Goal: Share content: Share content

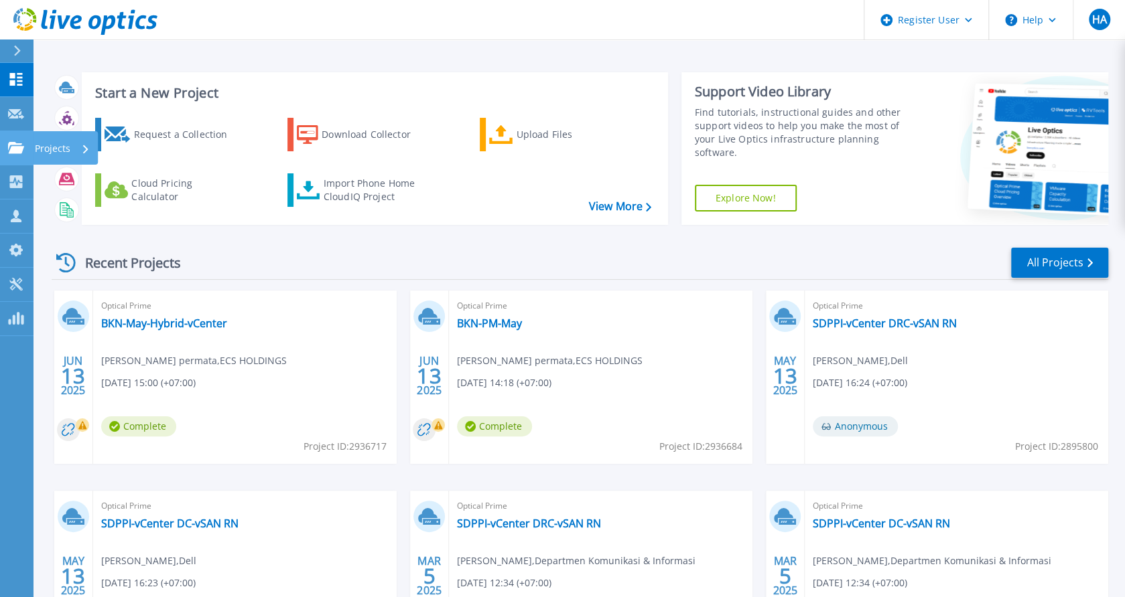
click at [15, 149] on icon at bounding box center [16, 147] width 16 height 11
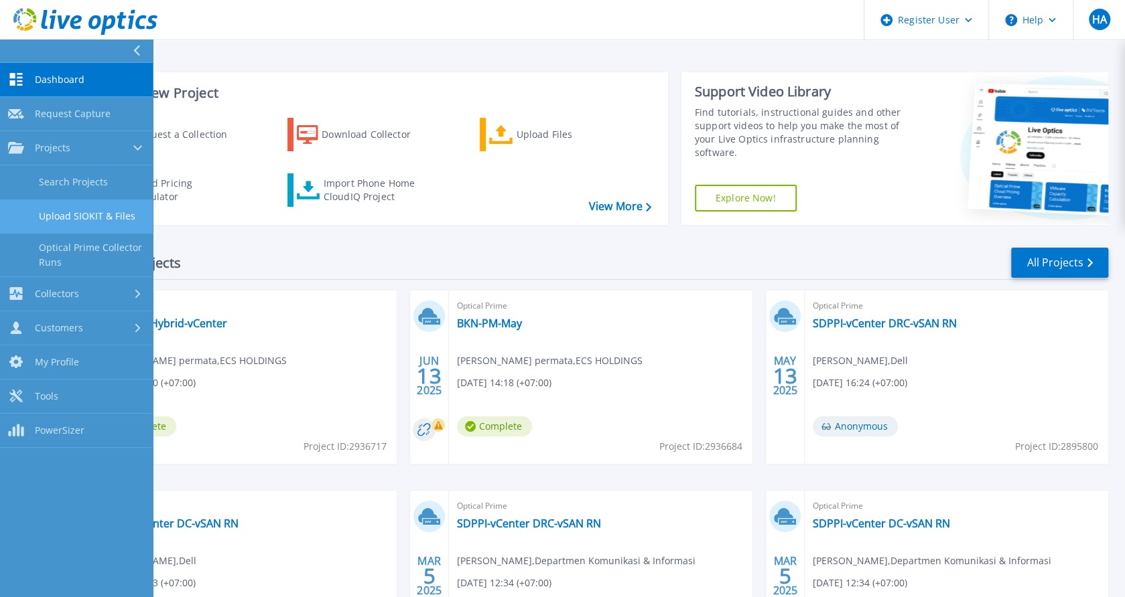
click at [79, 206] on link "Upload SIOKIT & Files" at bounding box center [76, 217] width 153 height 34
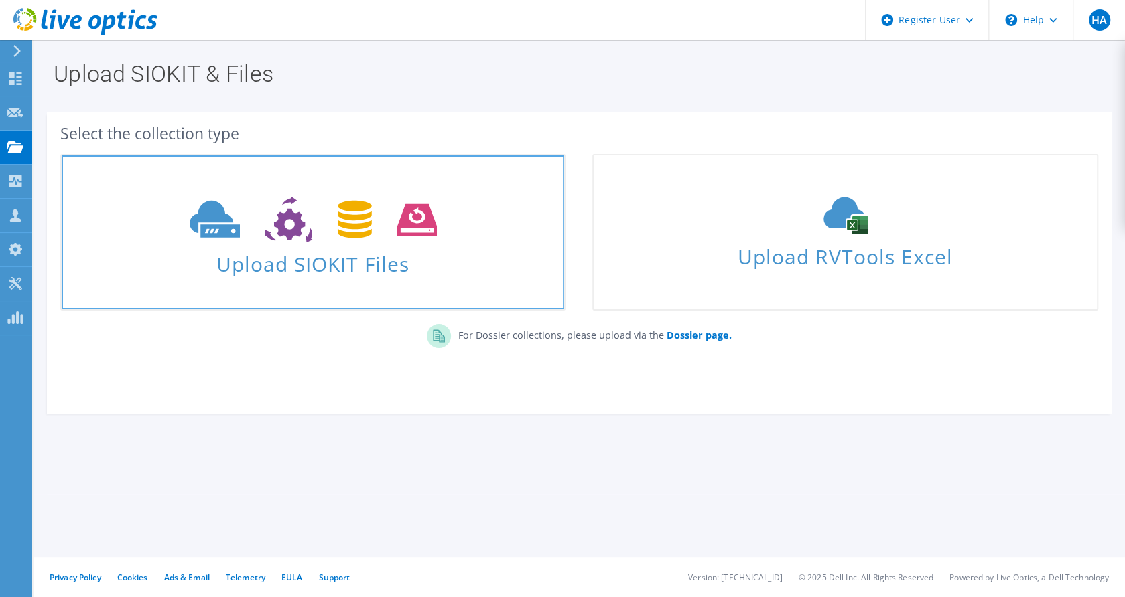
click at [350, 234] on use at bounding box center [313, 220] width 247 height 46
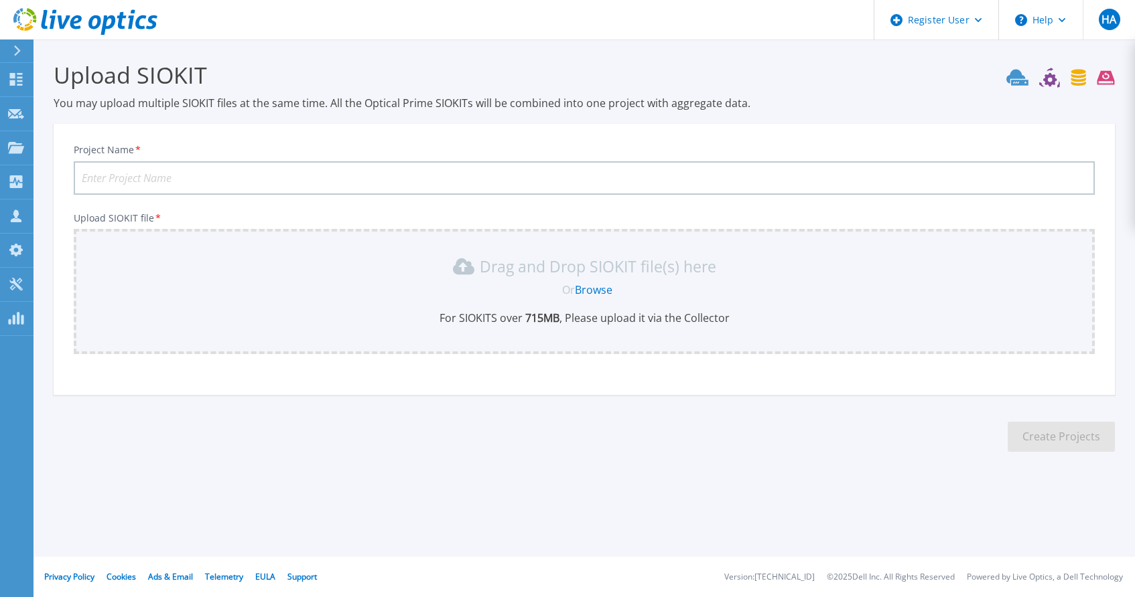
click at [642, 303] on div "Drag and Drop SIOKIT file(s) here Or Browse For SIOKITS over 715 MB , Please up…" at bounding box center [584, 291] width 1005 height 70
click at [584, 287] on link "Browse" at bounding box center [594, 290] width 38 height 15
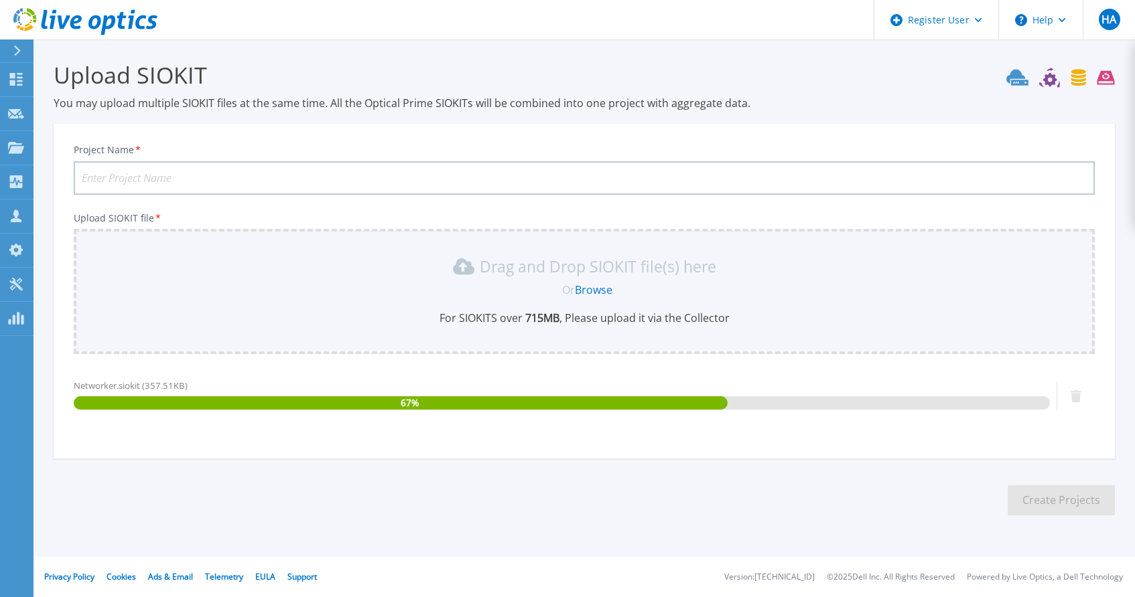
click at [491, 190] on input "Project Name *" at bounding box center [584, 177] width 1021 height 33
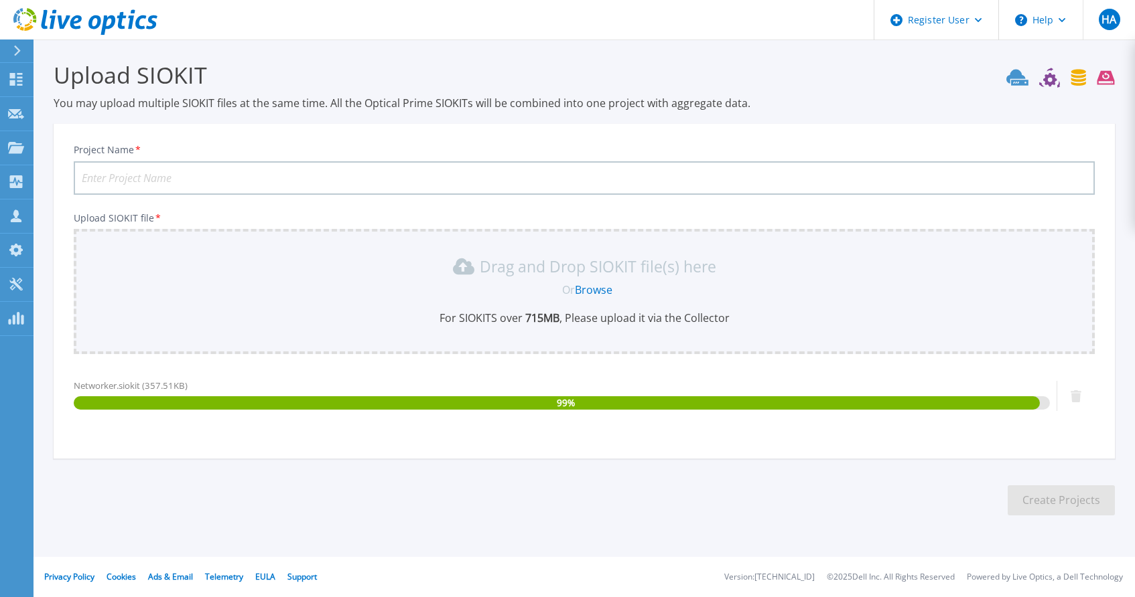
click at [500, 174] on input "Project Name *" at bounding box center [584, 177] width 1021 height 33
type input "BNI Networker 08SEPT2025"
click at [1030, 495] on button "Create Projects" at bounding box center [1060, 501] width 107 height 30
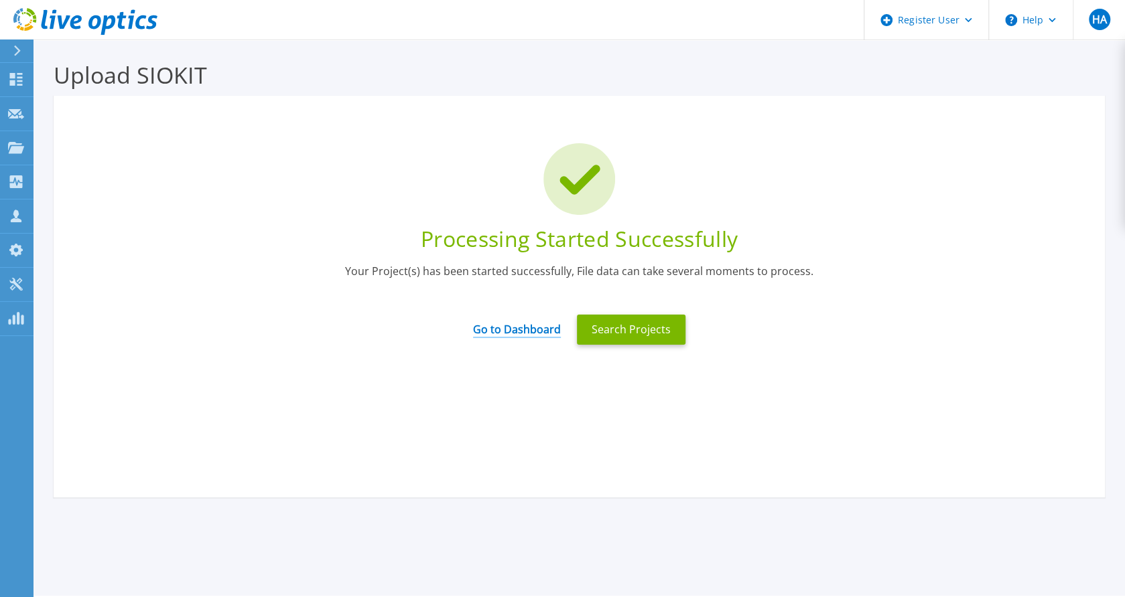
click at [503, 332] on link "Go to Dashboard" at bounding box center [517, 325] width 88 height 26
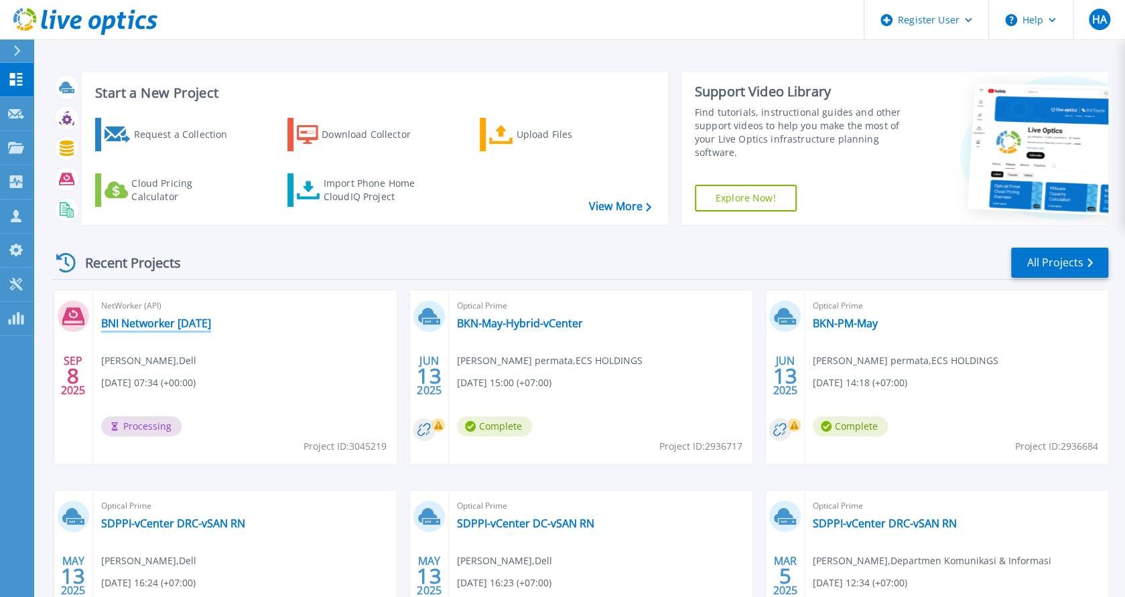
click at [211, 318] on link "BNI Networker 08SEPT2025" at bounding box center [156, 323] width 110 height 13
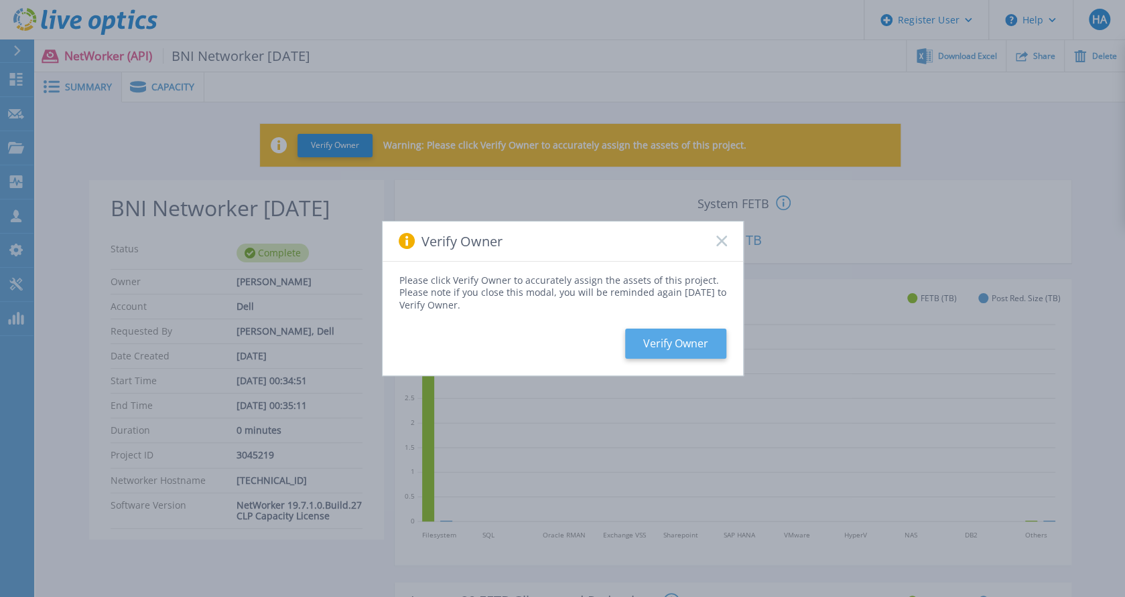
click at [660, 346] on button "Verify Owner" at bounding box center [675, 344] width 101 height 30
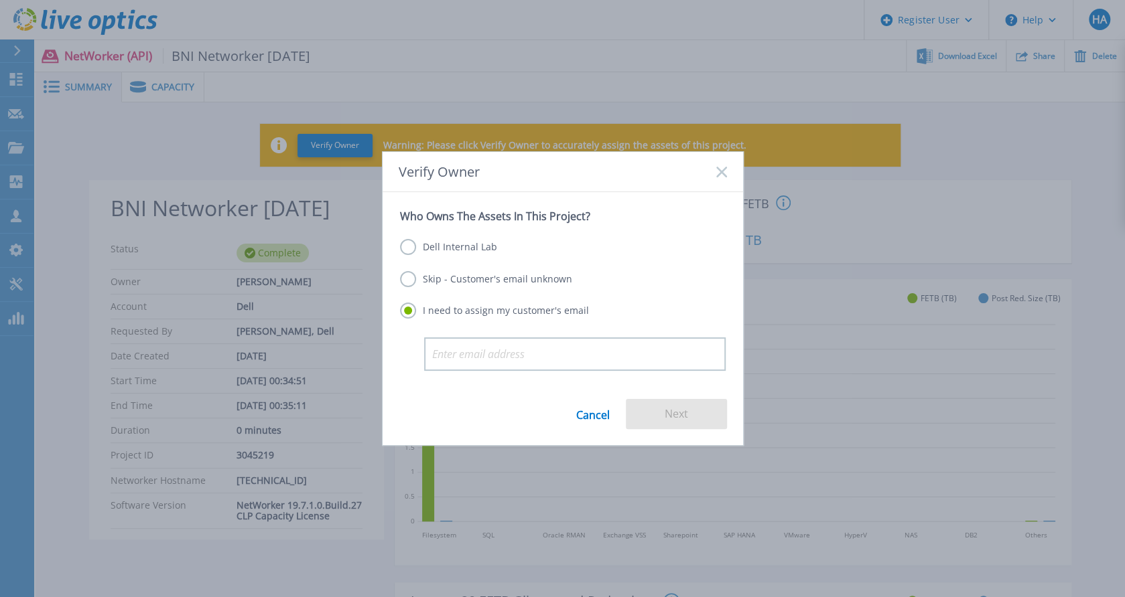
click at [545, 279] on label "Skip - Customer's email unknown" at bounding box center [486, 279] width 172 height 16
click at [0, 0] on input "Skip - Customer's email unknown" at bounding box center [0, 0] width 0 height 0
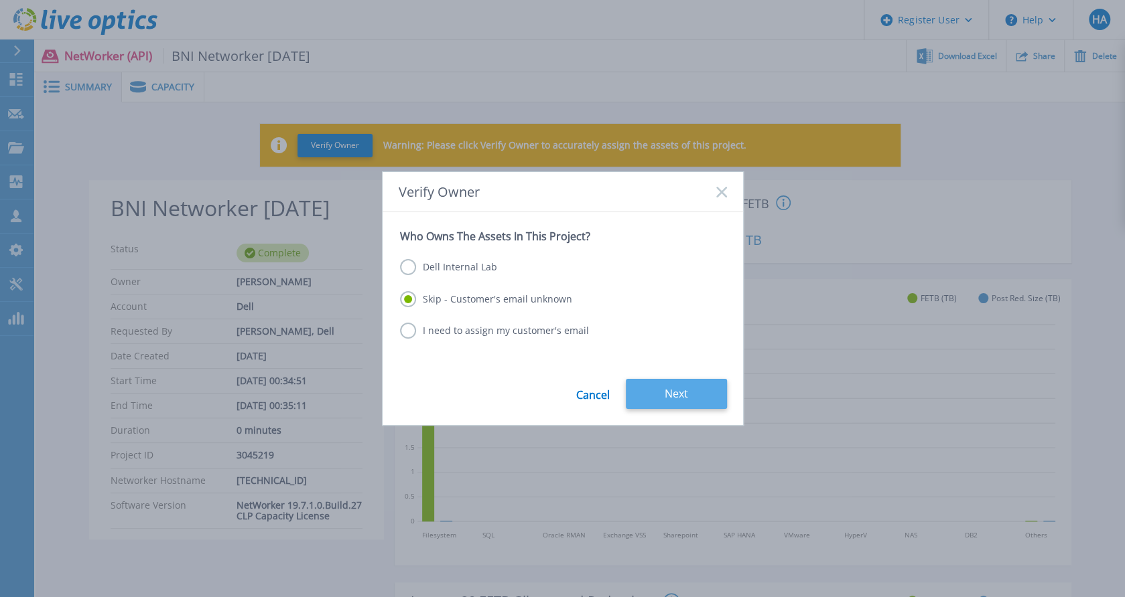
click at [668, 391] on button "Next" at bounding box center [676, 394] width 101 height 30
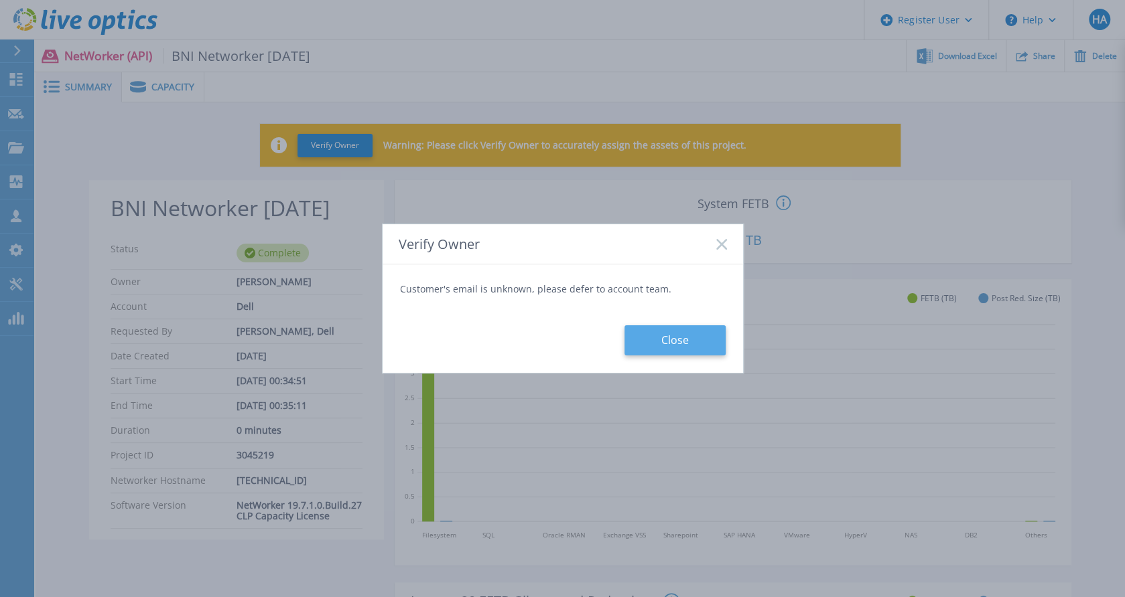
click at [667, 345] on button "Close" at bounding box center [674, 341] width 101 height 30
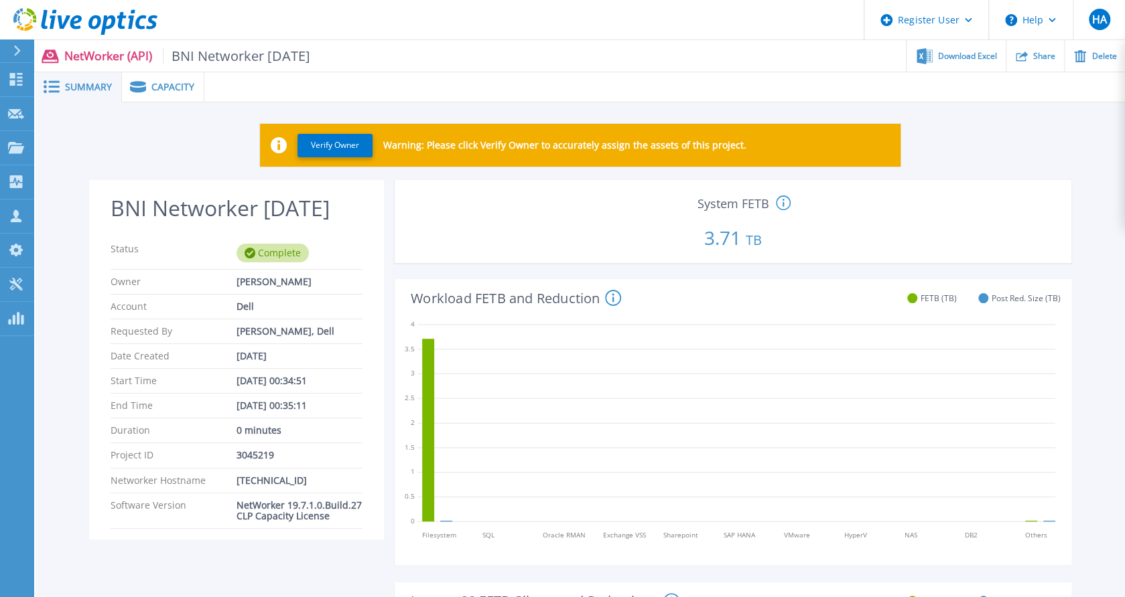
click at [158, 82] on span "Capacity" at bounding box center [172, 86] width 43 height 9
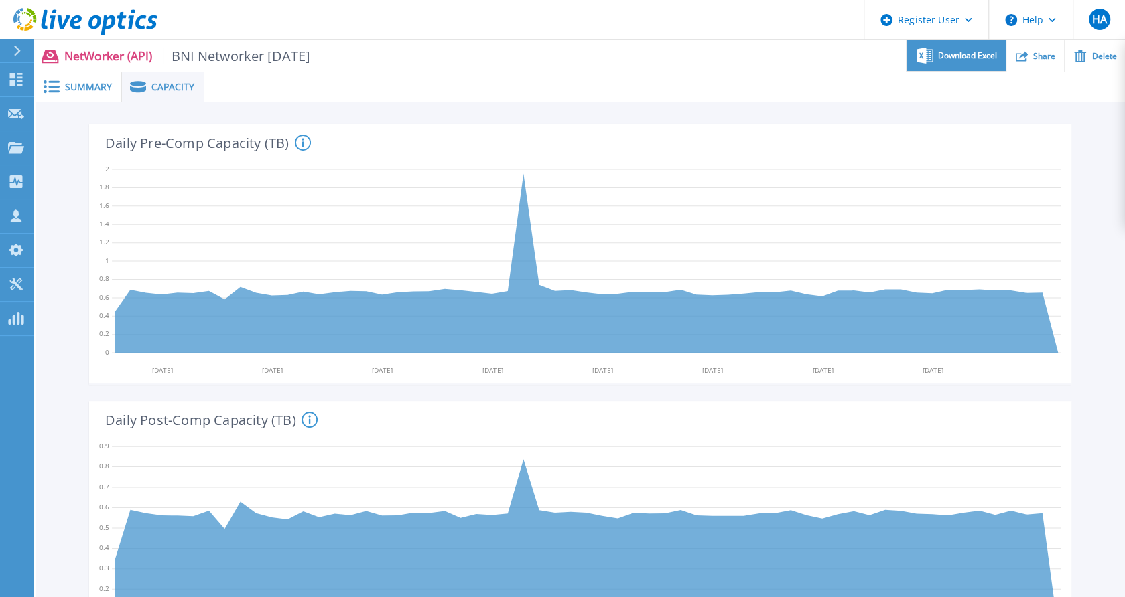
click at [983, 54] on span "Download Excel" at bounding box center [967, 56] width 59 height 8
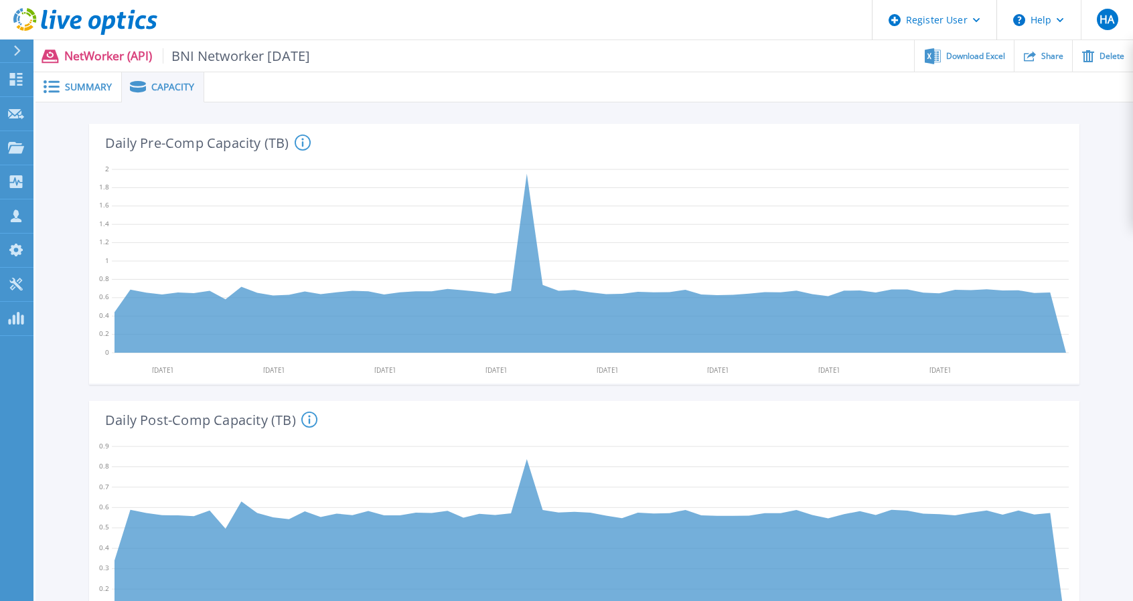
click at [1058, 62] on div "Share" at bounding box center [1044, 55] width 58 height 31
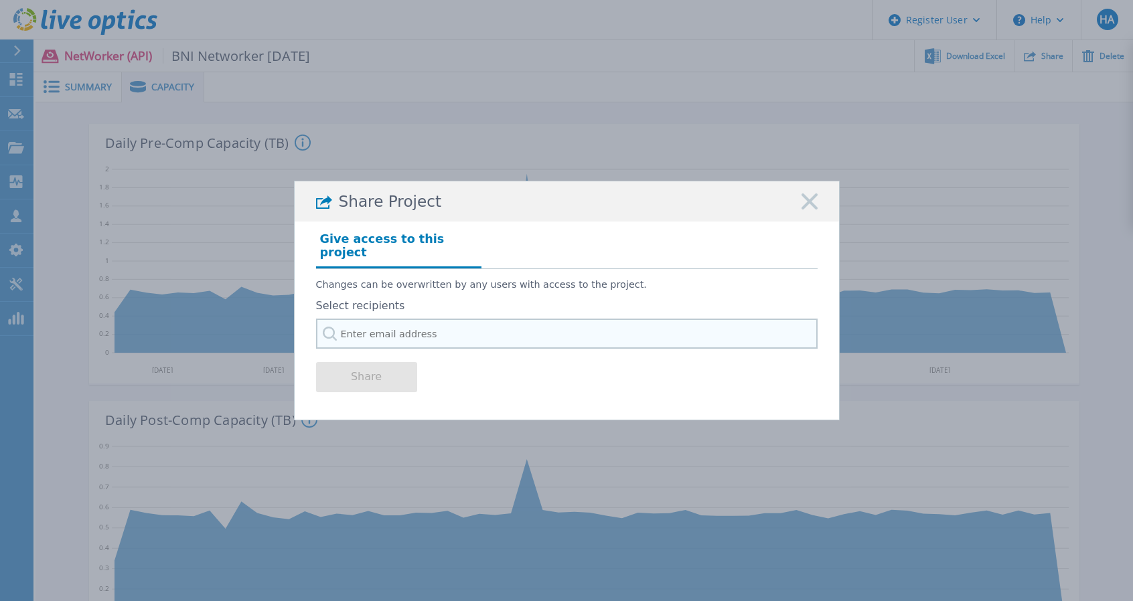
click at [402, 330] on input "text" at bounding box center [567, 334] width 502 height 30
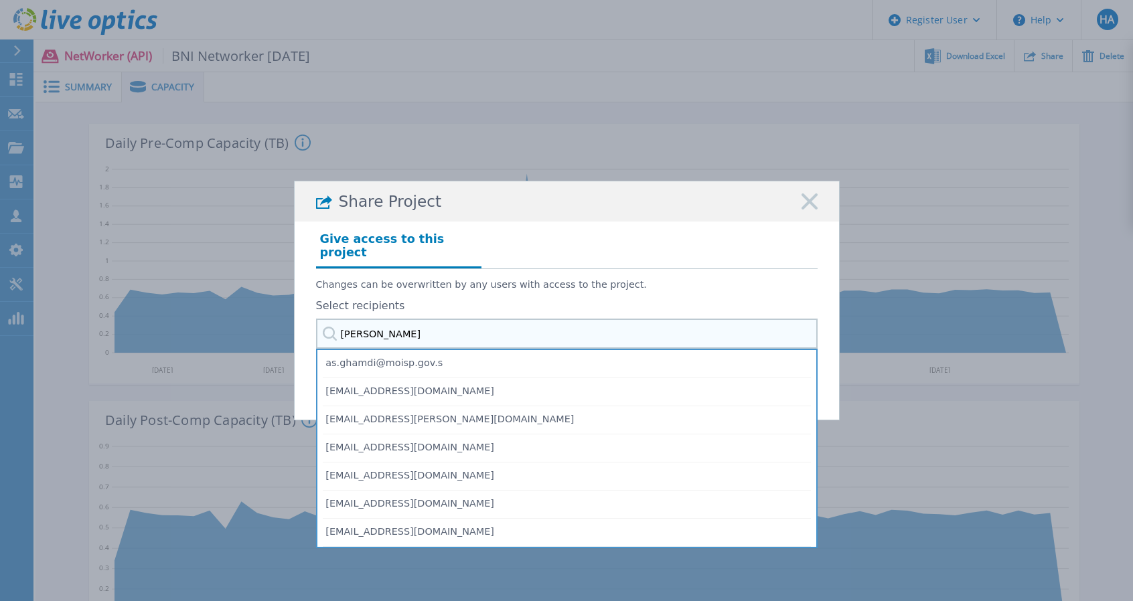
type input "ashish"
drag, startPoint x: 451, startPoint y: 328, endPoint x: 339, endPoint y: 323, distance: 112.7
click at [339, 323] on input "ashish" at bounding box center [567, 334] width 502 height 30
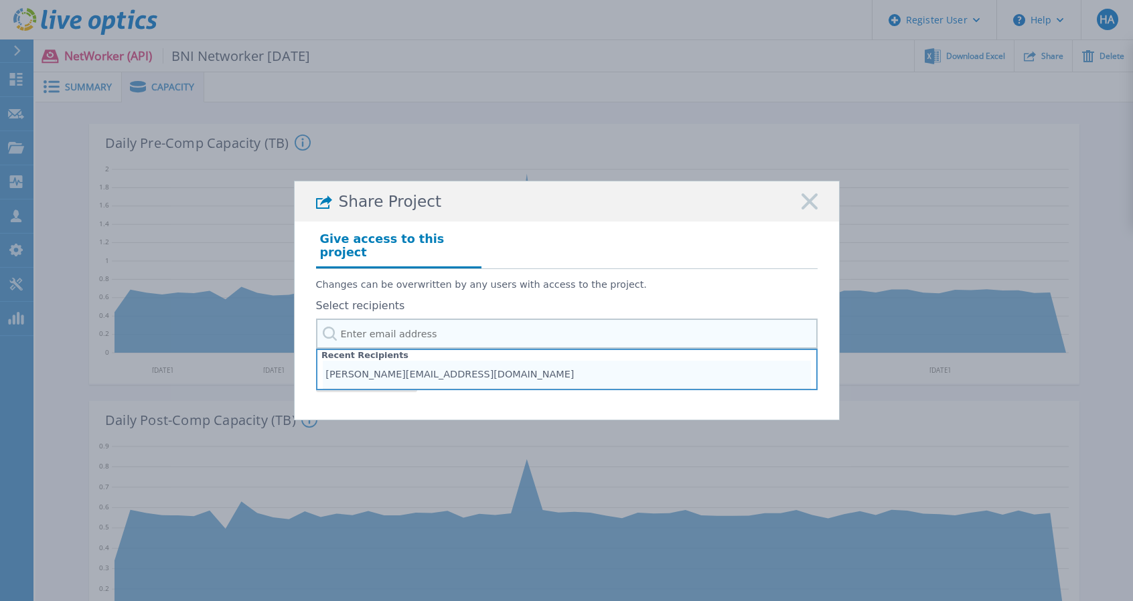
paste input "[EMAIL_ADDRESS][DOMAIN_NAME]"
type input "[EMAIL_ADDRESS][DOMAIN_NAME]"
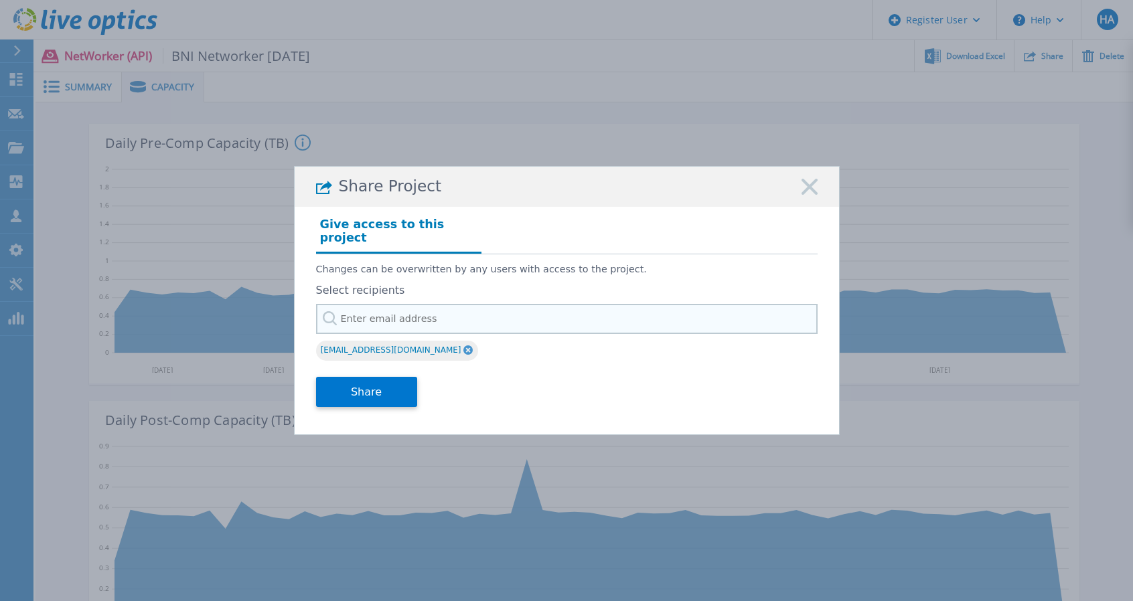
click at [481, 311] on input "text" at bounding box center [567, 319] width 502 height 30
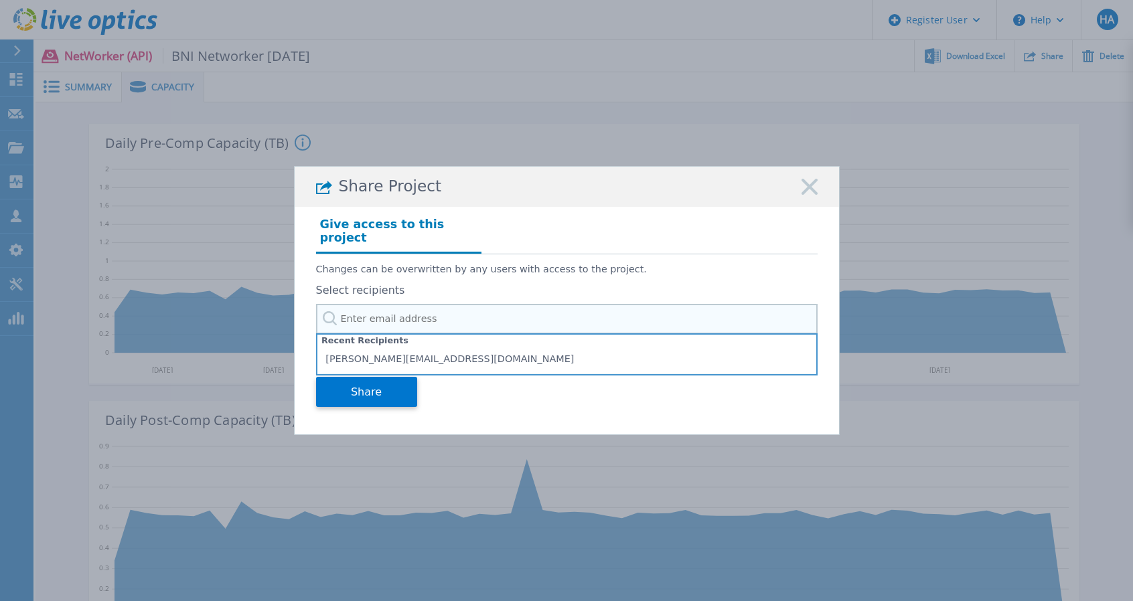
paste input "[EMAIL_ADDRESS][PERSON_NAME][DOMAIN_NAME]"
type input "[EMAIL_ADDRESS][PERSON_NAME][DOMAIN_NAME]"
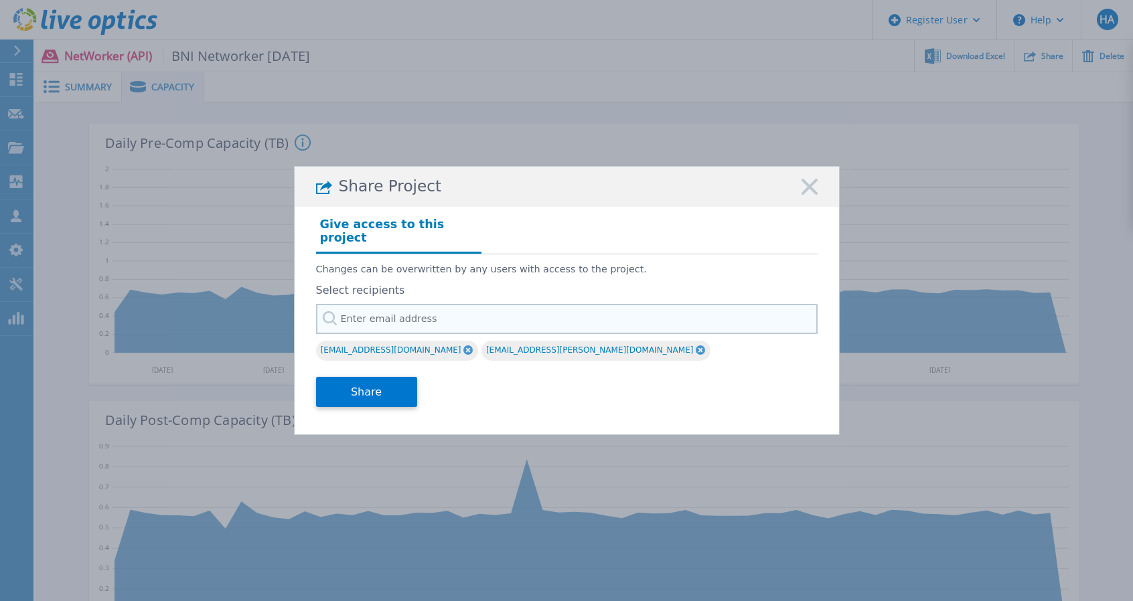
click at [533, 305] on input "text" at bounding box center [567, 319] width 502 height 30
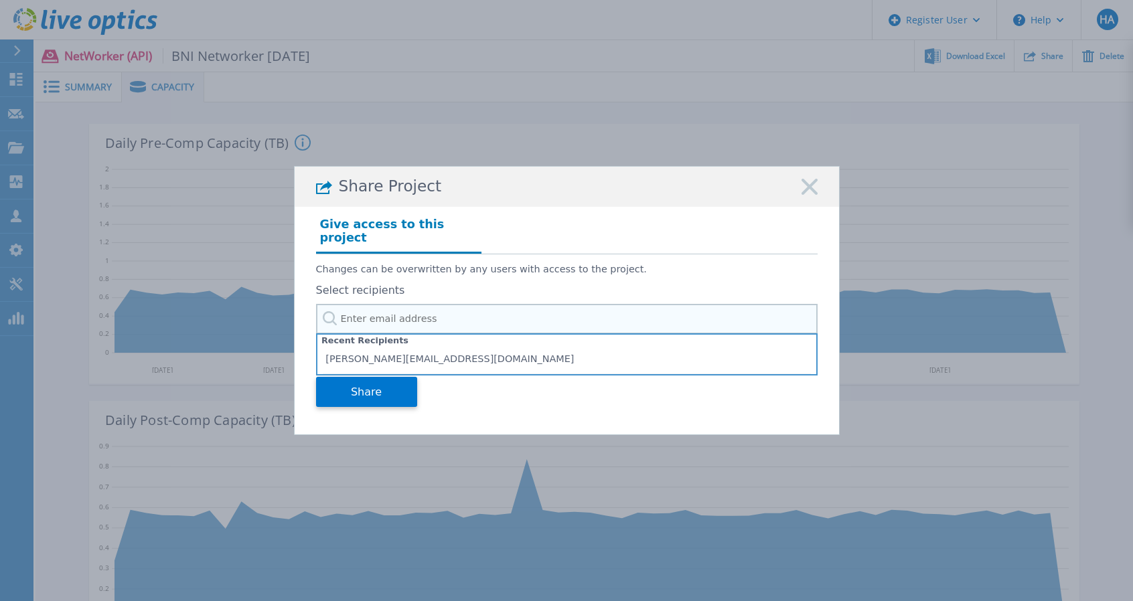
paste input "[PERSON_NAME][EMAIL_ADDRESS][PERSON_NAME][DOMAIN_NAME]"
type input "[PERSON_NAME][EMAIL_ADDRESS][PERSON_NAME][DOMAIN_NAME]"
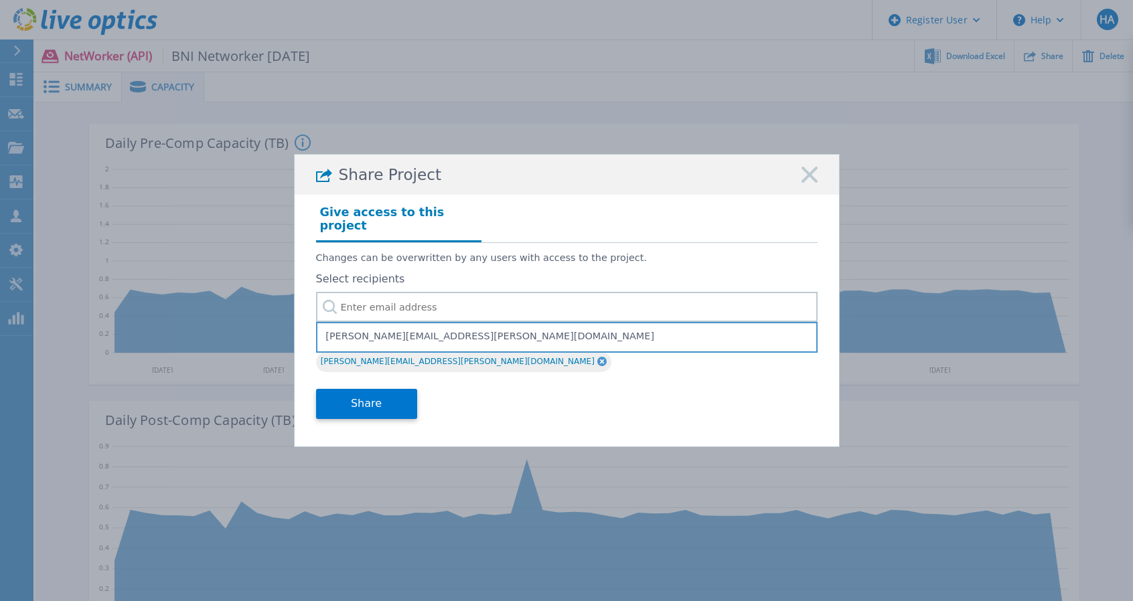
click at [551, 428] on div "Share Project Give access to this project Changes can be overwritten by any use…" at bounding box center [567, 300] width 546 height 293
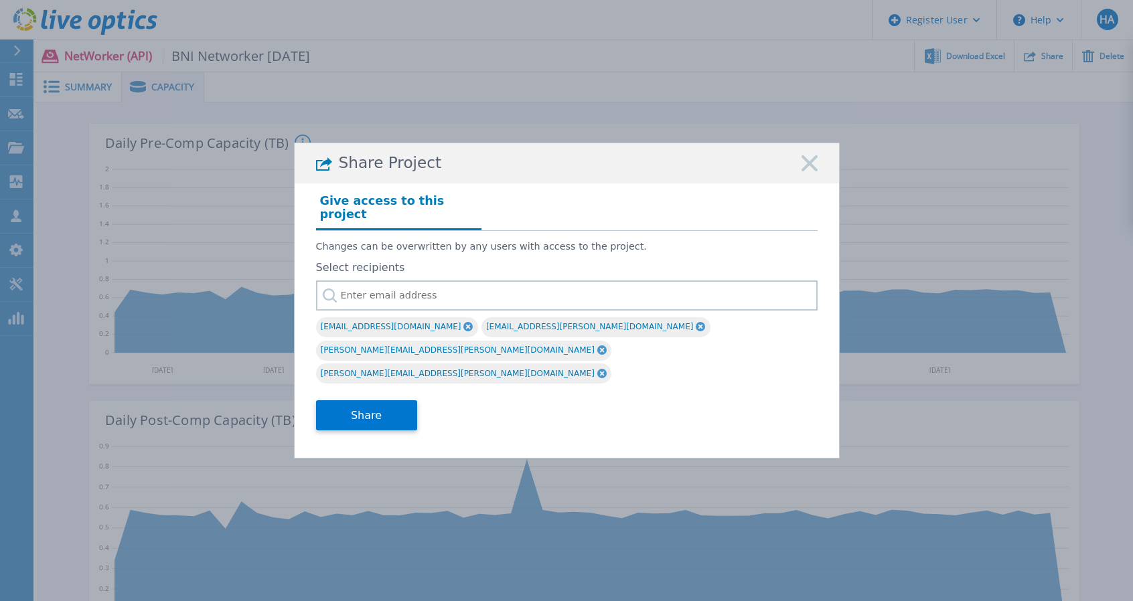
click at [607, 369] on icon at bounding box center [601, 373] width 9 height 9
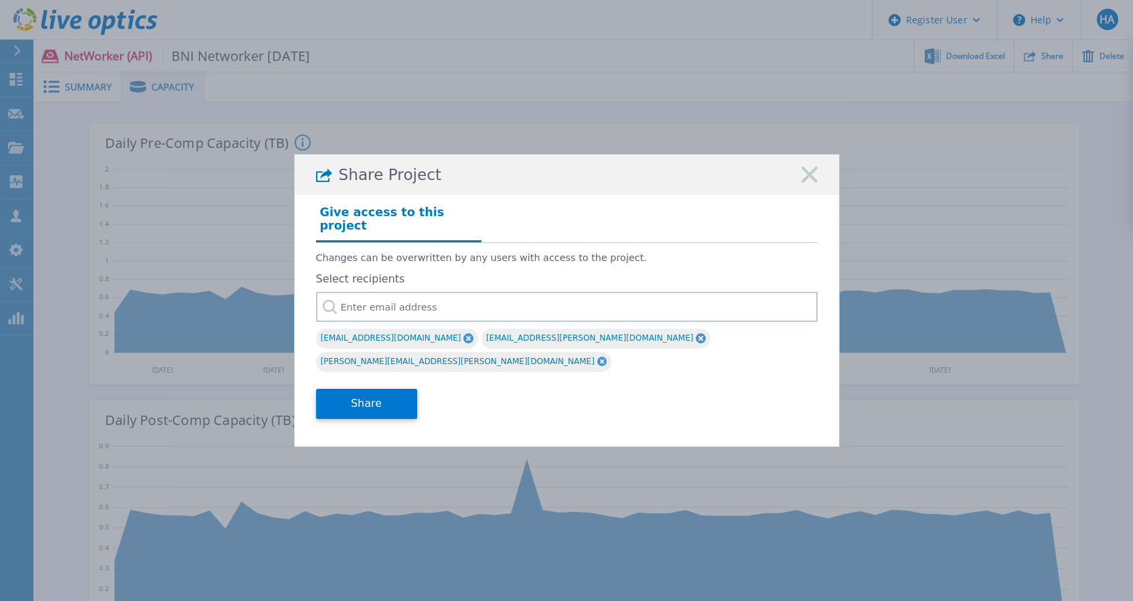
click at [721, 386] on div "Share" at bounding box center [567, 403] width 502 height 54
click at [367, 389] on button "Share" at bounding box center [366, 404] width 101 height 30
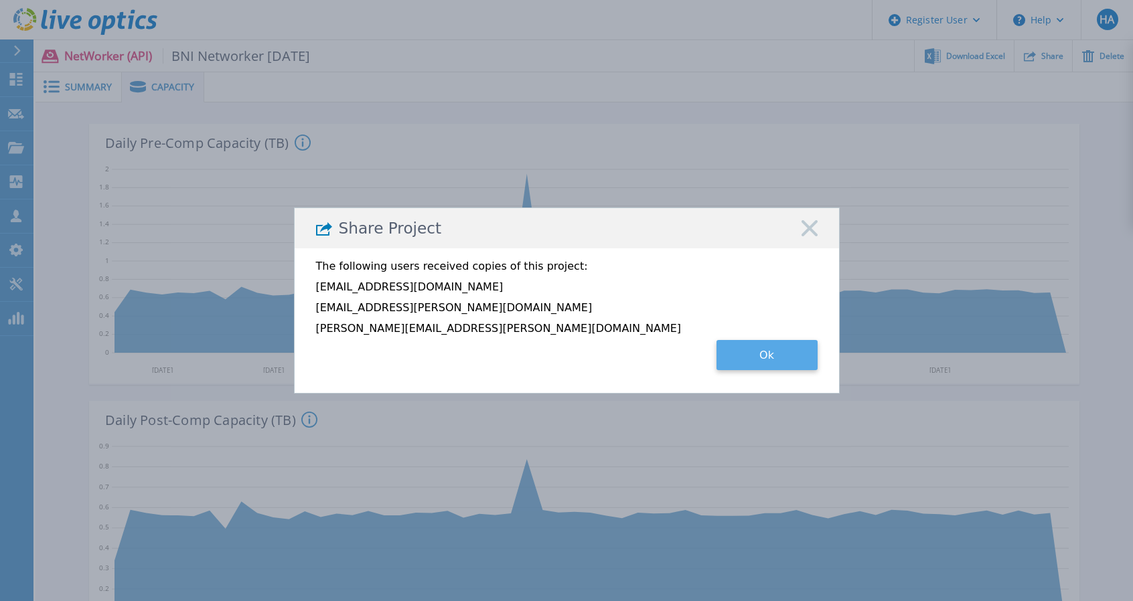
click at [769, 365] on button "Ok" at bounding box center [767, 355] width 101 height 30
